Goal: Communication & Community: Share content

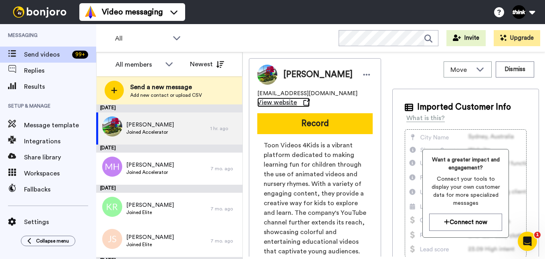
click at [273, 107] on span "View website" at bounding box center [277, 102] width 40 height 10
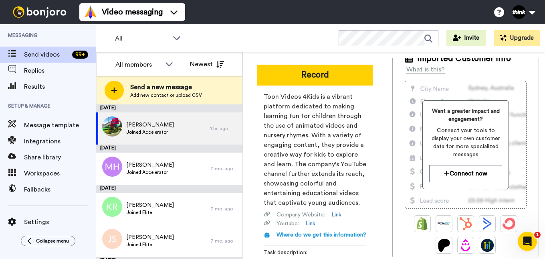
scroll to position [80, 0]
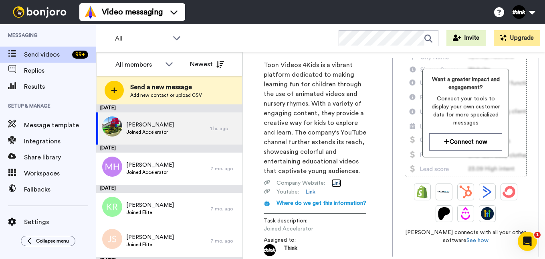
click at [339, 187] on link "Link" at bounding box center [337, 183] width 10 height 8
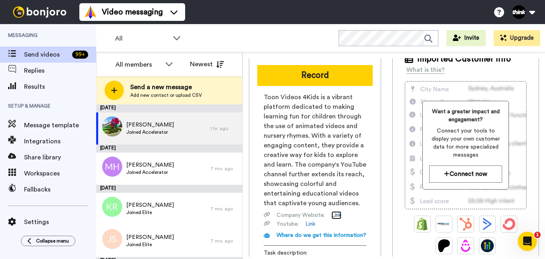
scroll to position [0, 0]
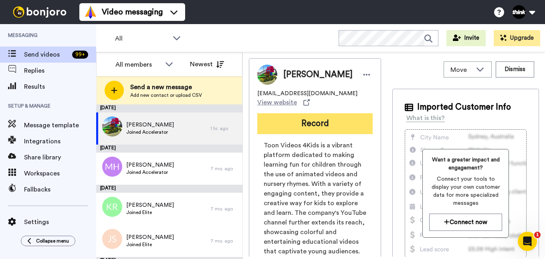
click at [311, 125] on button "Record" at bounding box center [314, 123] width 115 height 21
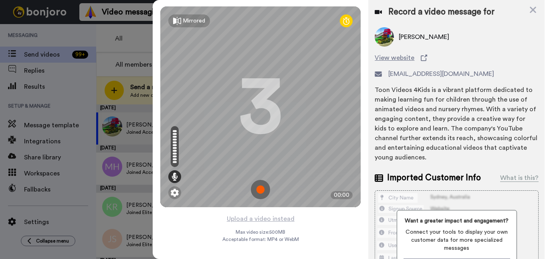
click at [262, 189] on img at bounding box center [260, 189] width 19 height 19
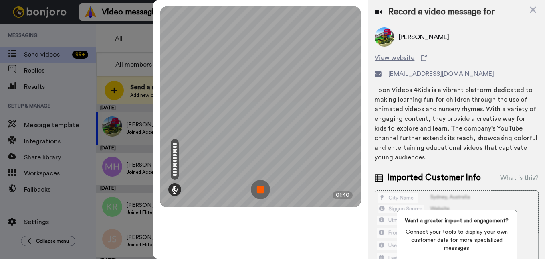
click at [260, 192] on img at bounding box center [260, 189] width 19 height 19
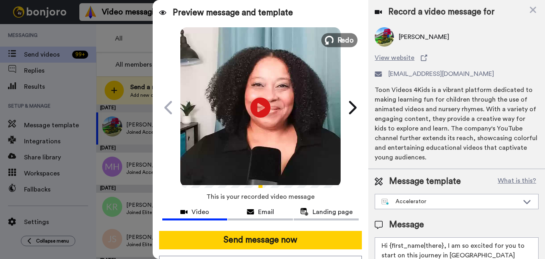
click at [327, 41] on icon at bounding box center [329, 40] width 9 height 9
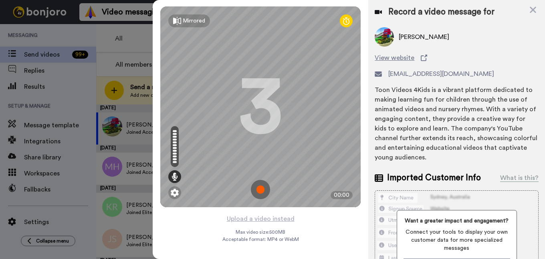
click at [257, 187] on img at bounding box center [260, 189] width 19 height 19
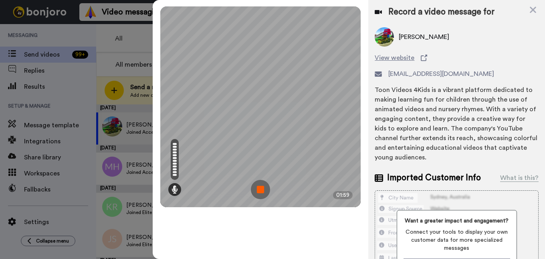
click at [257, 190] on img at bounding box center [260, 189] width 19 height 19
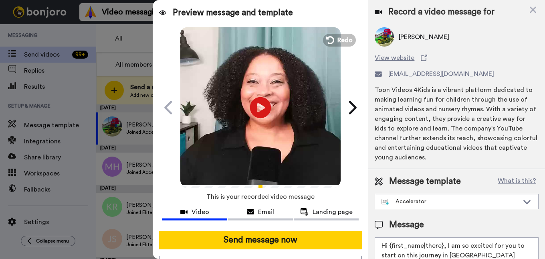
click at [255, 109] on icon "Play/Pause" at bounding box center [260, 107] width 21 height 38
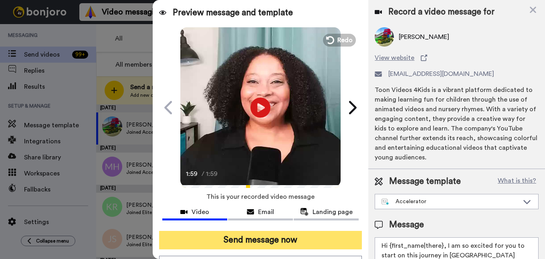
click at [249, 242] on button "Send message now" at bounding box center [260, 240] width 203 height 18
